Goal: Task Accomplishment & Management: Manage account settings

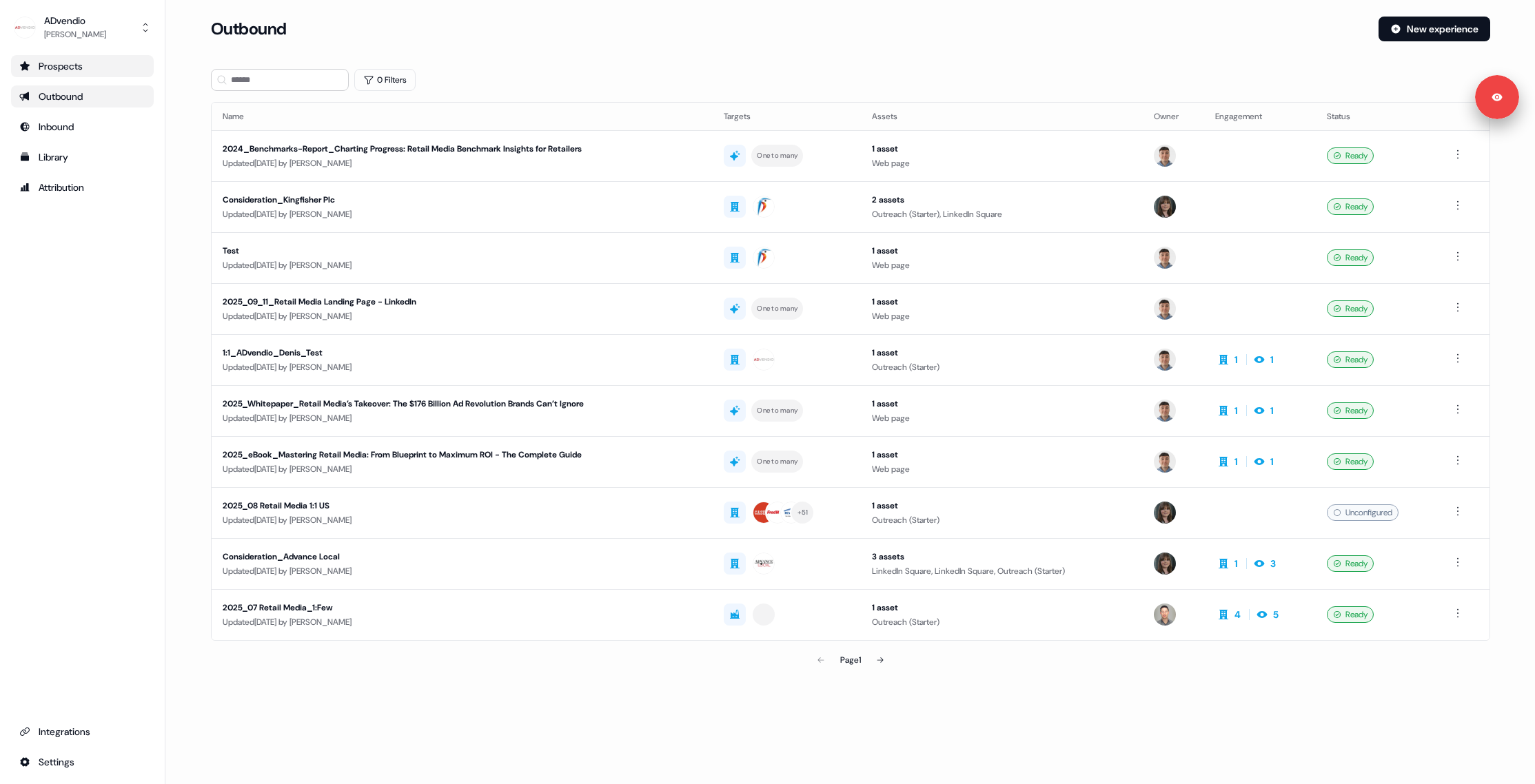
click at [44, 67] on div "Prospects" at bounding box center [82, 67] width 126 height 14
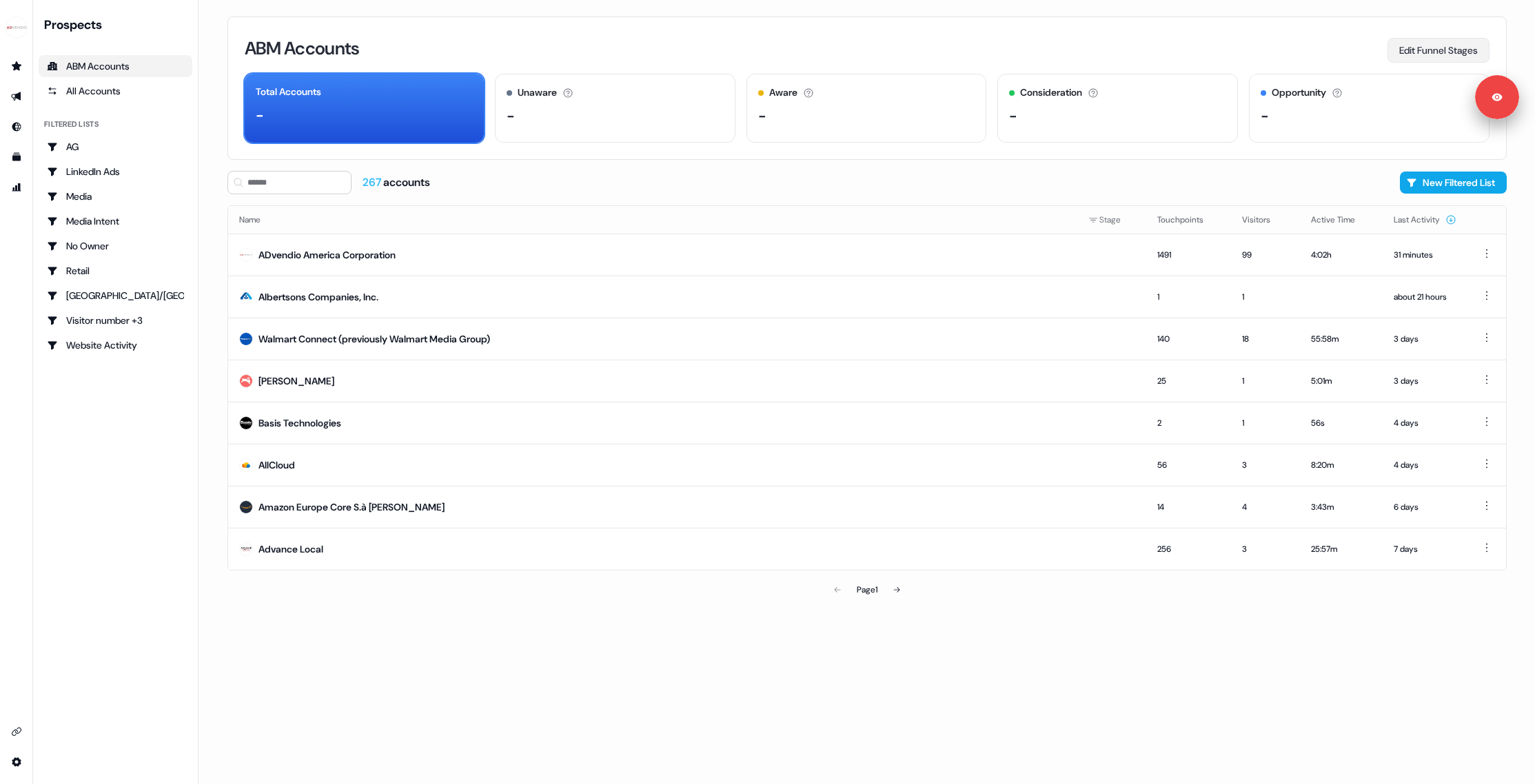
click at [1417, 50] on button "Edit Funnel Stages" at bounding box center [1439, 50] width 102 height 25
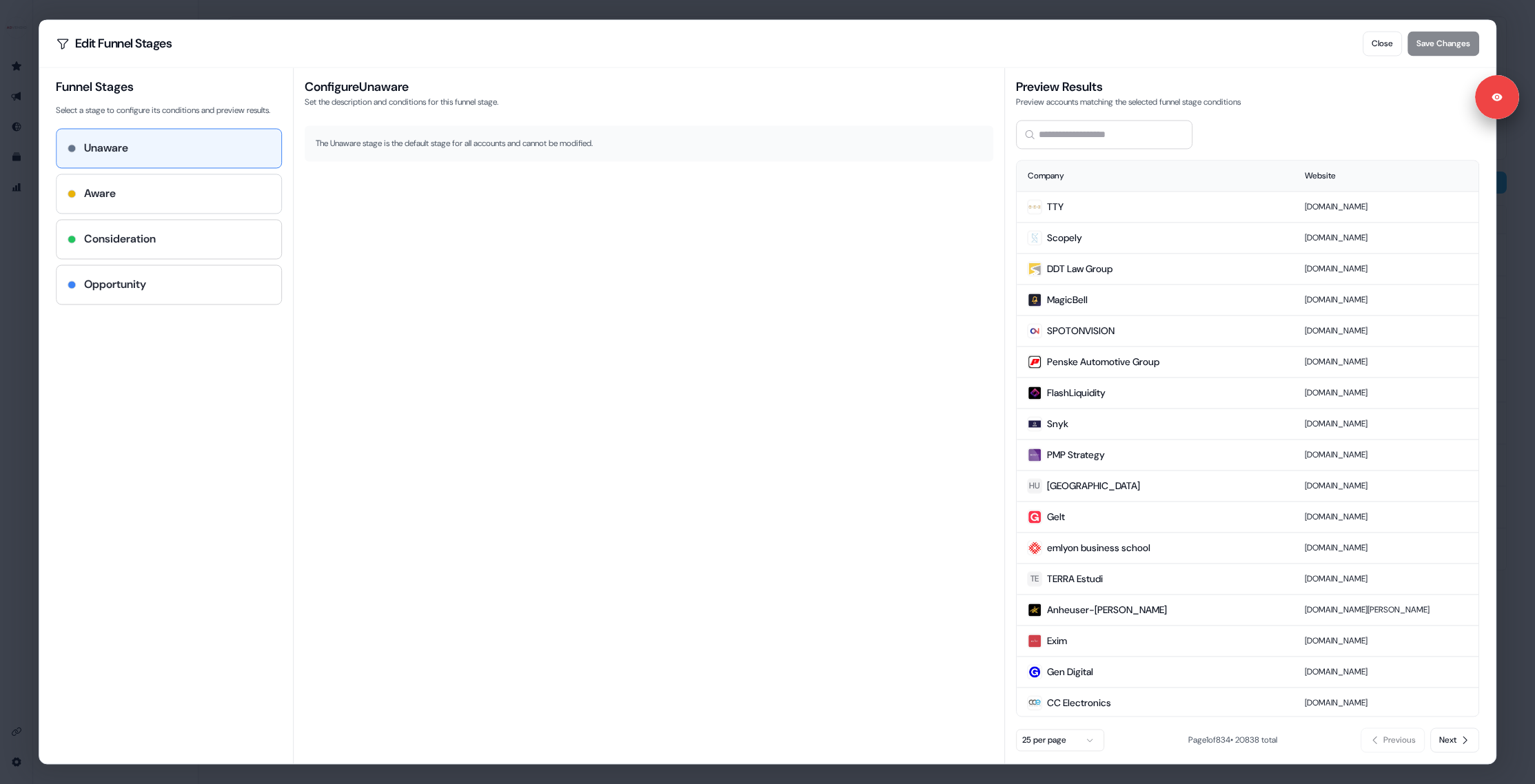
click at [225, 200] on div "Aware" at bounding box center [169, 194] width 203 height 17
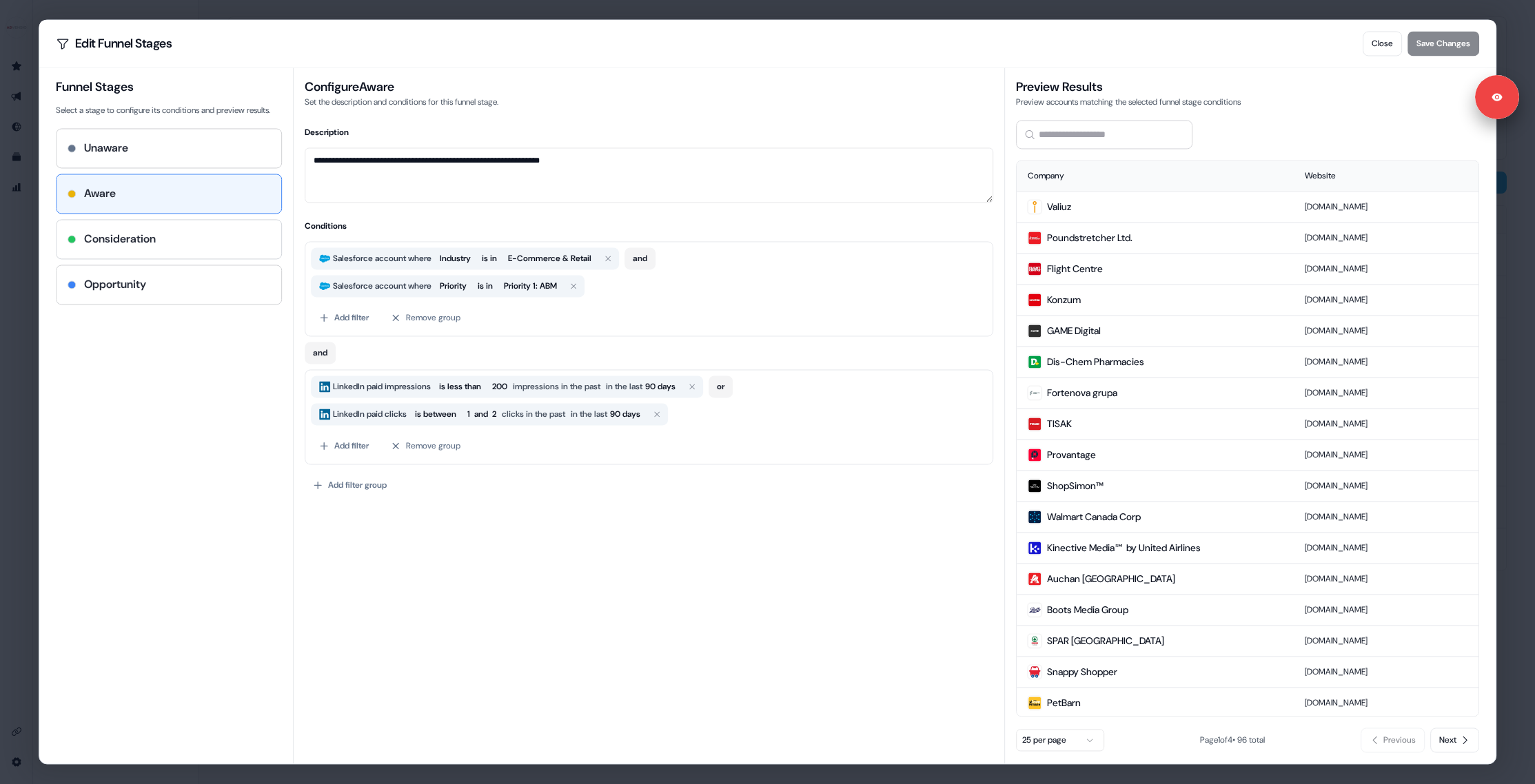
click at [138, 235] on div "Consideration" at bounding box center [169, 238] width 225 height 39
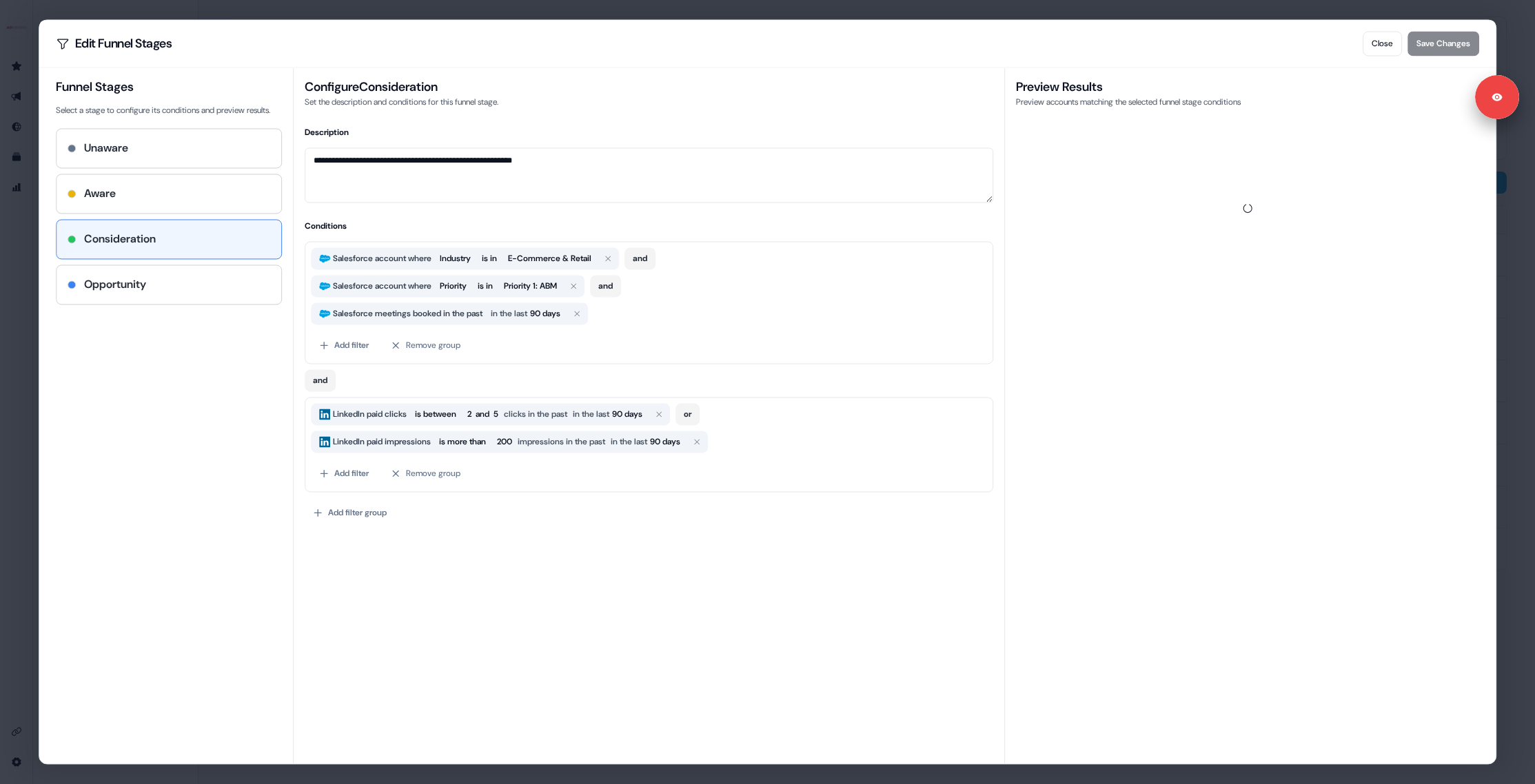
click at [144, 246] on h4 "Consideration" at bounding box center [120, 238] width 72 height 17
click at [181, 293] on div "Opportunity" at bounding box center [169, 284] width 203 height 17
type textarea "**********"
